Goal: Information Seeking & Learning: Learn about a topic

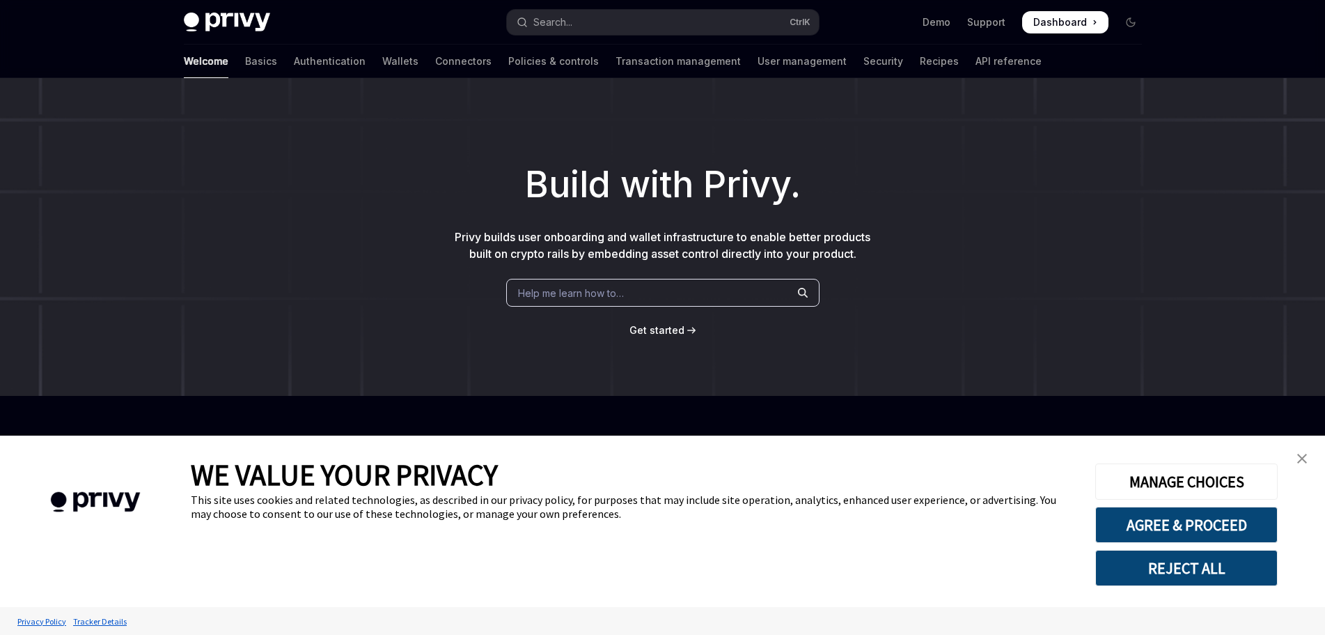
click at [1300, 460] on img "close banner" at bounding box center [1303, 458] width 10 height 10
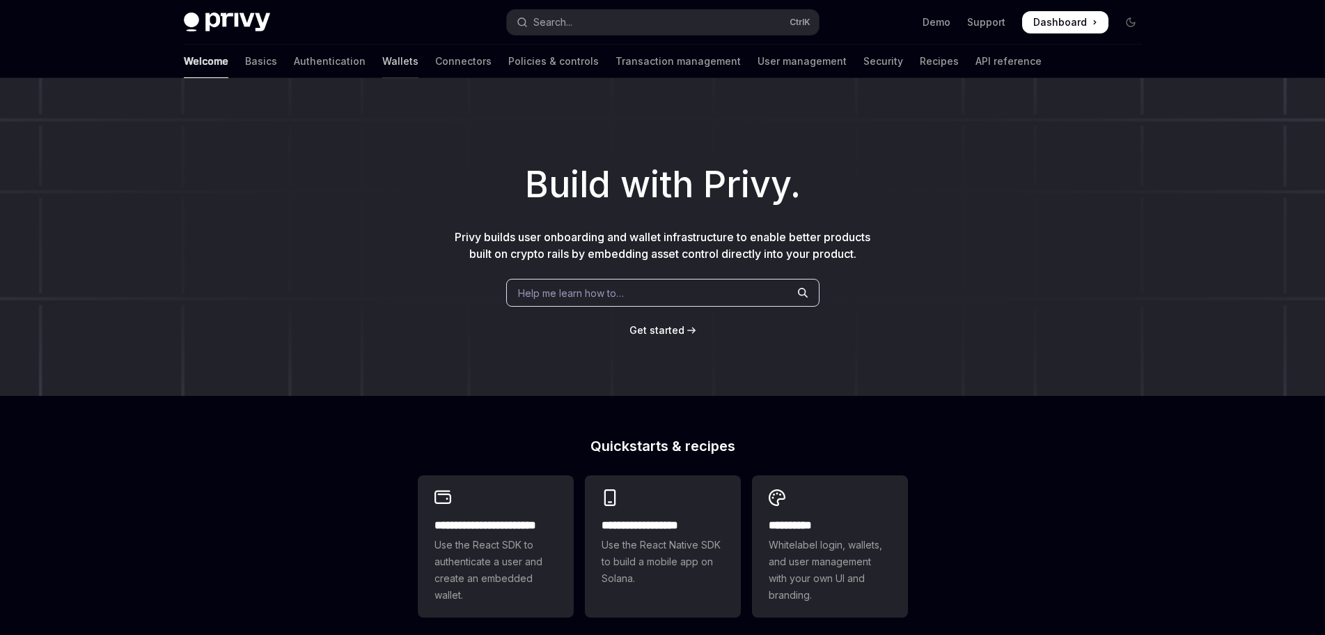
click at [382, 59] on link "Wallets" at bounding box center [400, 61] width 36 height 33
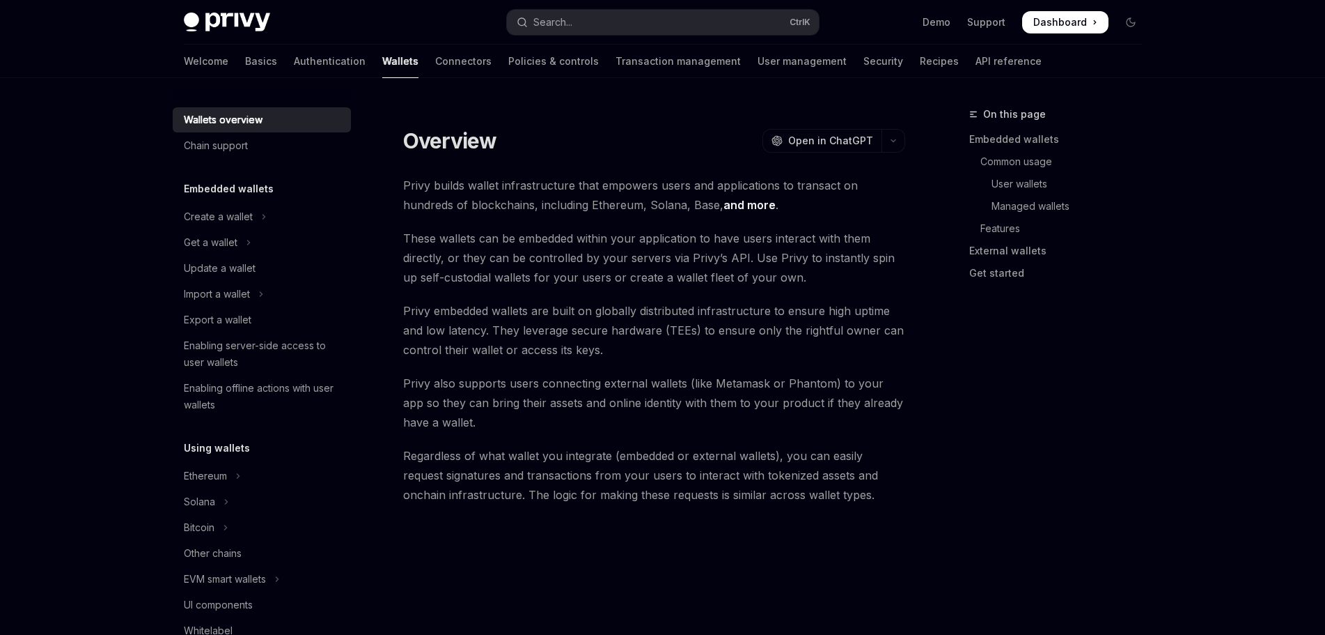
type textarea "*"
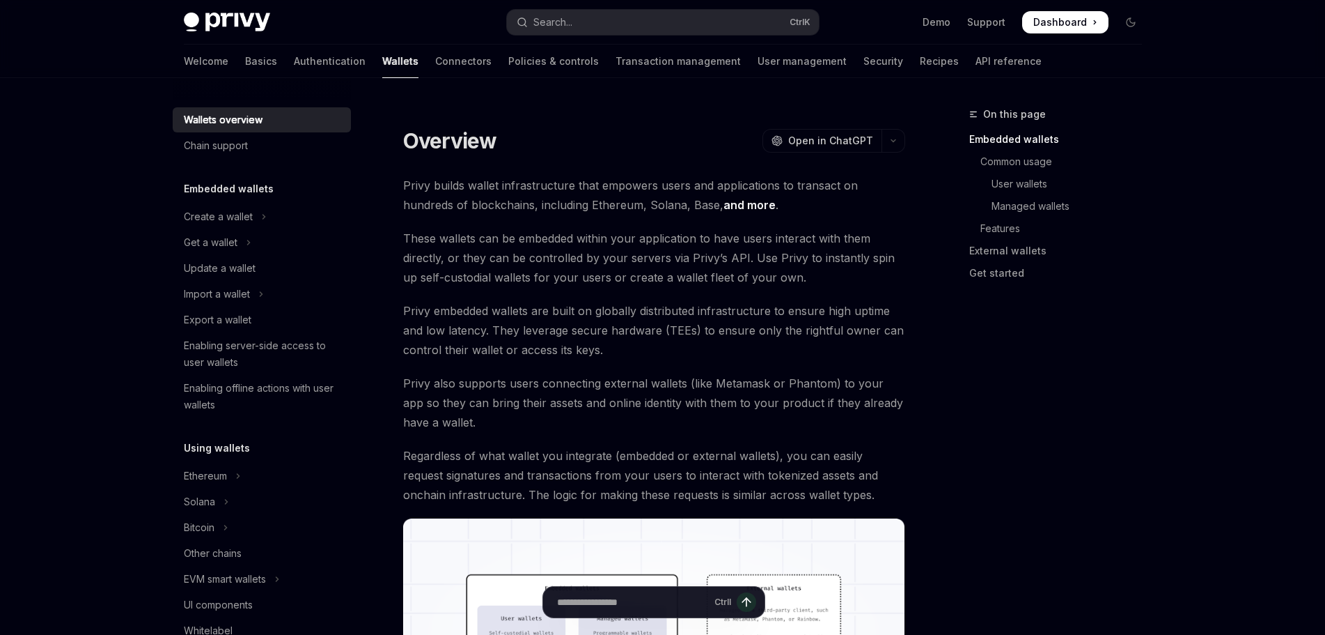
click at [221, 475] on span "WE VALUE YOUR PRIVACY" at bounding box center [344, 474] width 307 height 36
click at [213, 476] on span "WE VALUE YOUR PRIVACY" at bounding box center [344, 474] width 307 height 36
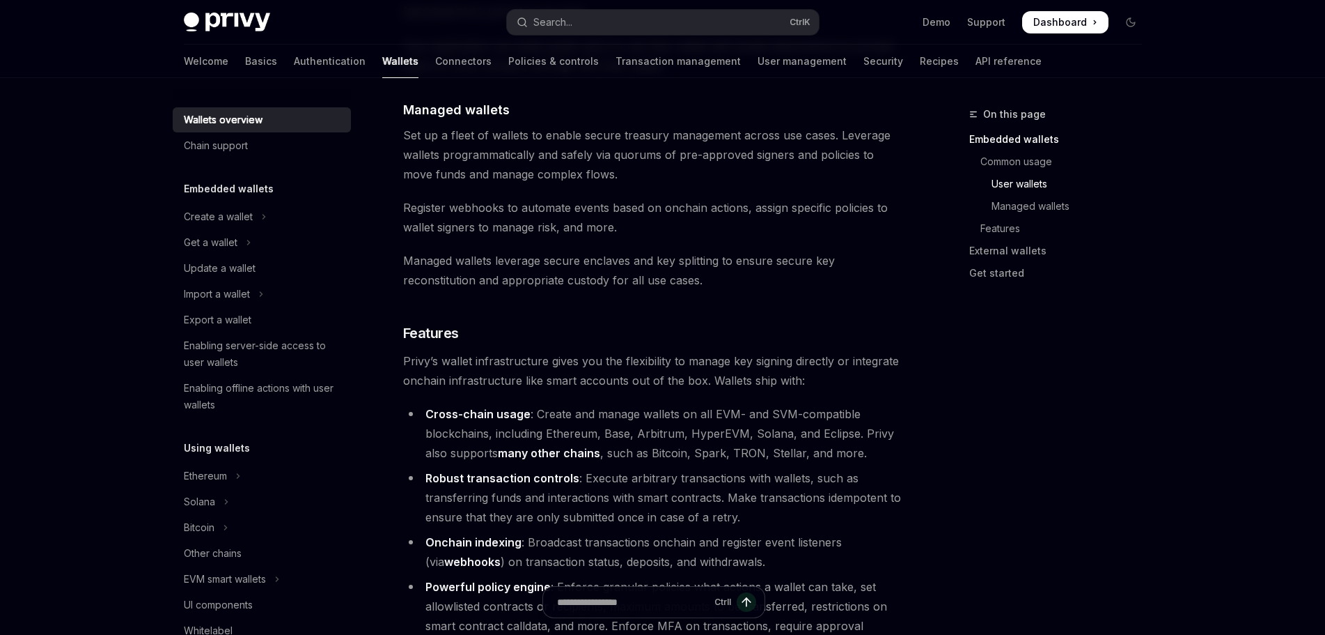
scroll to position [1393, 0]
